Goal: Task Accomplishment & Management: Manage account settings

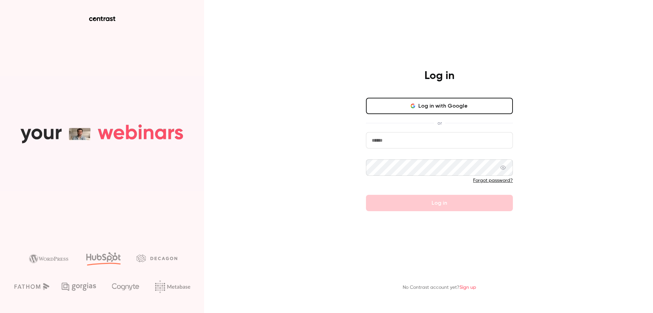
type input "**********"
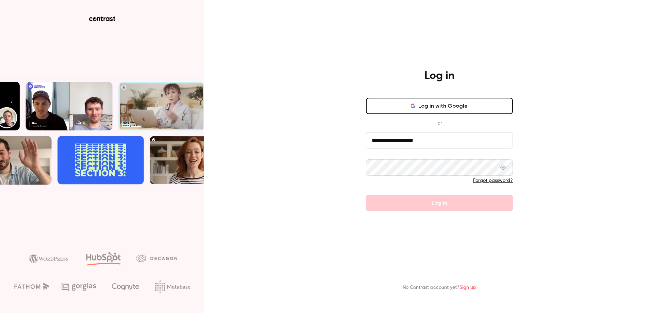
click at [420, 108] on button "Log in with Google" at bounding box center [439, 106] width 147 height 16
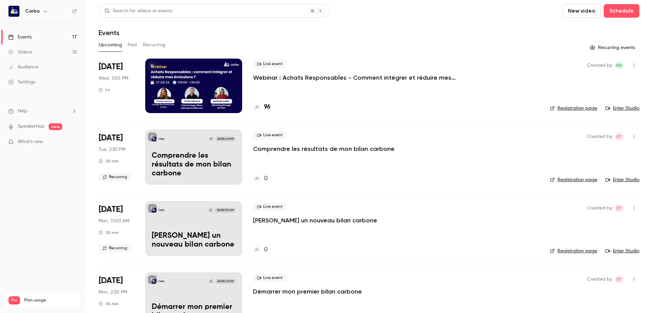
click at [150, 42] on button "Recurring" at bounding box center [154, 44] width 23 height 11
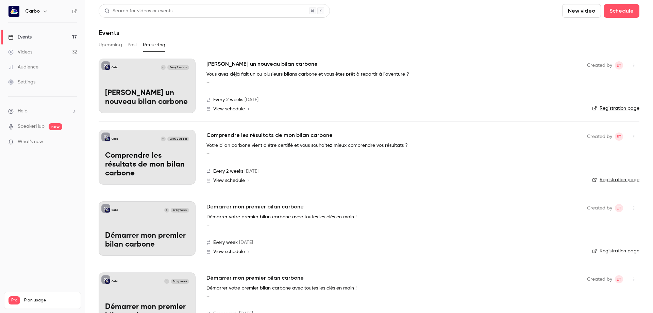
click at [630, 63] on button "button" at bounding box center [634, 65] width 11 height 11
click at [597, 98] on div "Delete" at bounding box center [603, 100] width 52 height 7
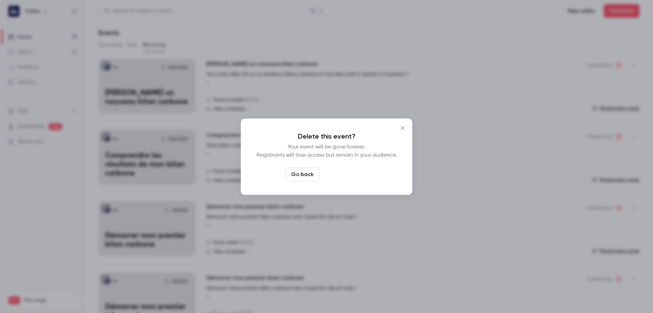
click at [350, 171] on button "Delete event" at bounding box center [345, 174] width 46 height 14
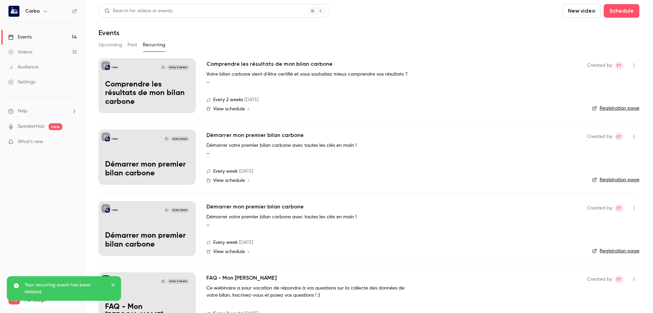
click at [631, 65] on icon "button" at bounding box center [633, 65] width 5 height 5
click at [586, 98] on div "Delete" at bounding box center [603, 100] width 52 height 7
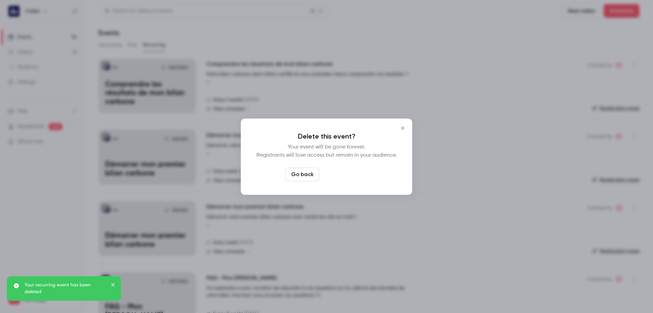
click at [351, 171] on button "Delete event" at bounding box center [345, 174] width 46 height 14
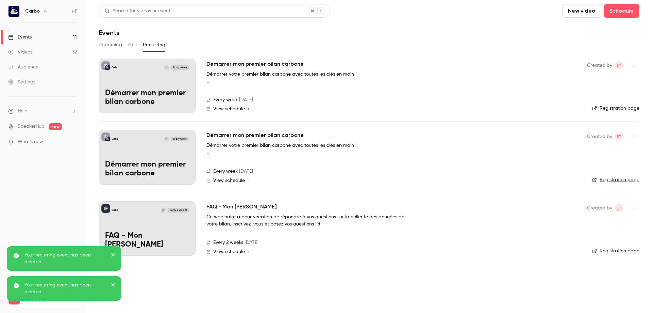
click at [633, 66] on icon "button" at bounding box center [633, 65] width 5 height 5
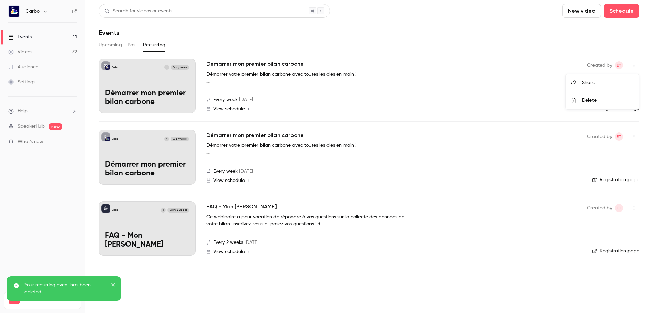
click at [572, 100] on icon at bounding box center [574, 100] width 4 height 5
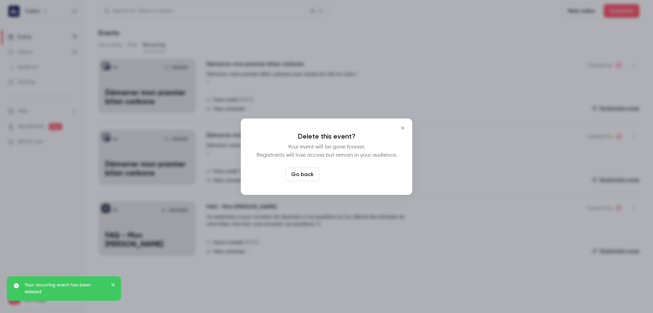
click at [354, 172] on button "Delete event" at bounding box center [345, 174] width 46 height 14
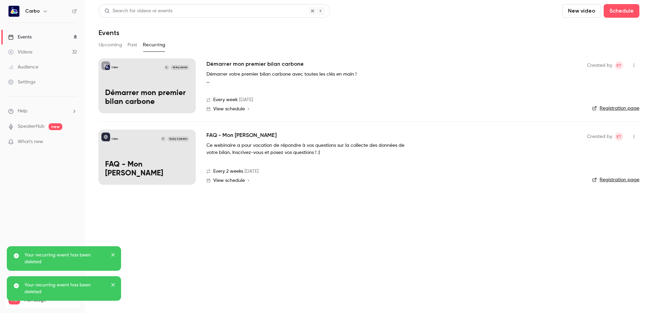
click at [633, 65] on icon "button" at bounding box center [633, 65] width 5 height 5
click at [576, 99] on icon at bounding box center [574, 100] width 4 height 5
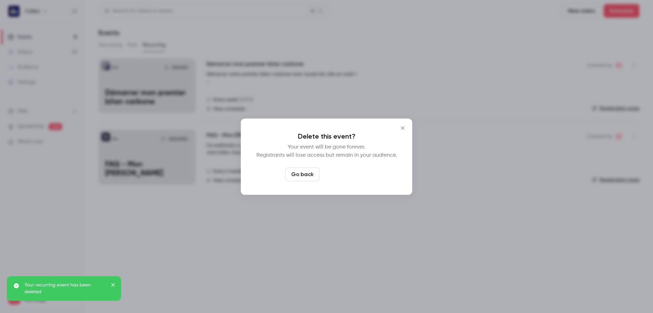
click at [355, 171] on button "Delete event" at bounding box center [345, 174] width 46 height 14
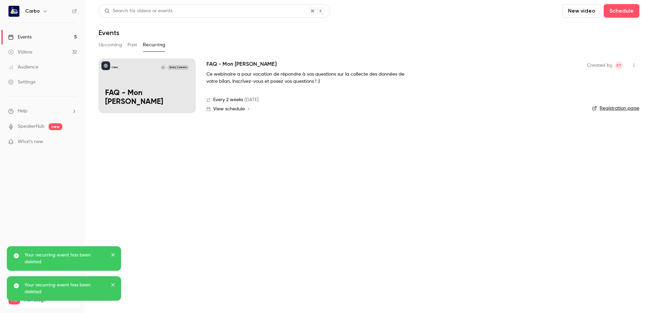
click at [635, 66] on icon "button" at bounding box center [633, 65] width 5 height 5
click at [583, 99] on div "Delete" at bounding box center [608, 100] width 52 height 7
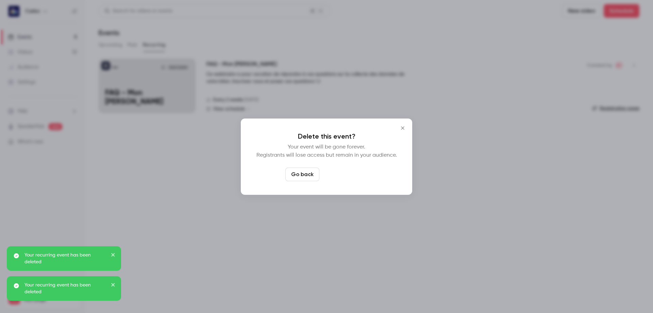
click at [352, 172] on button "Delete event" at bounding box center [345, 174] width 46 height 14
